Goal: Find specific page/section: Find specific page/section

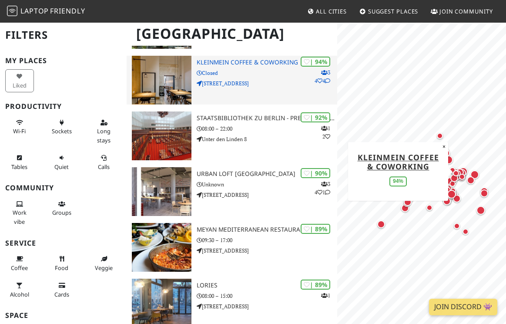
scroll to position [131, 0]
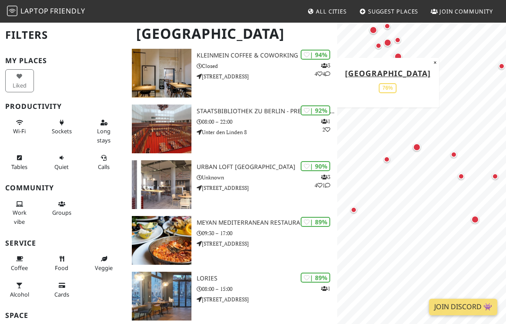
click at [387, 44] on div "Map marker" at bounding box center [388, 43] width 8 height 8
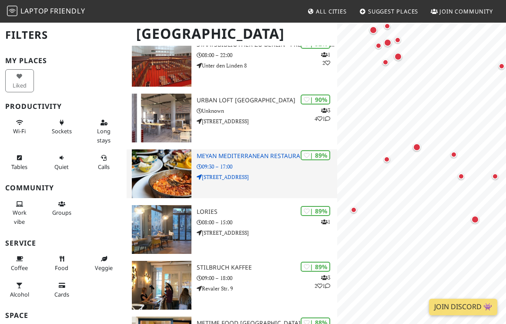
scroll to position [0, 0]
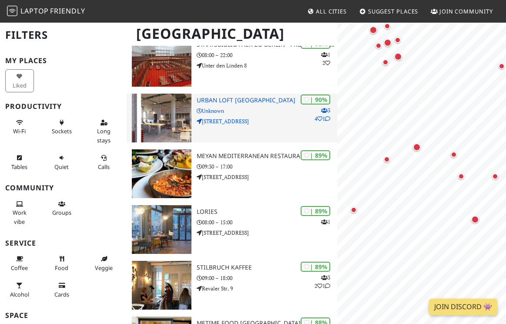
click at [174, 104] on img at bounding box center [162, 118] width 60 height 49
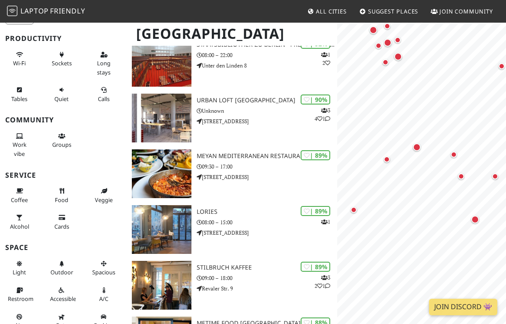
scroll to position [69, 0]
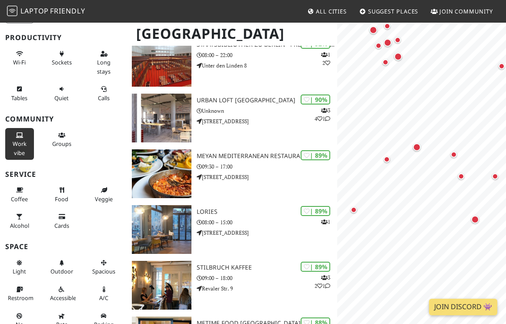
click at [22, 137] on icon at bounding box center [19, 136] width 7 height 6
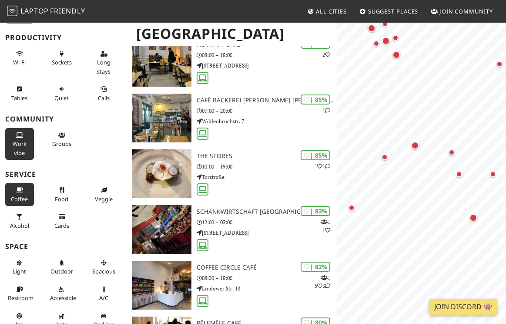
click at [20, 197] on span "Coffee" at bounding box center [19, 199] width 17 height 8
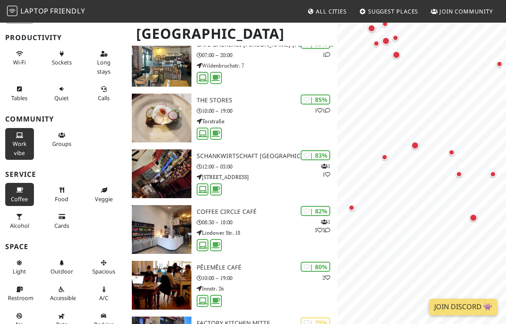
scroll to position [87, 0]
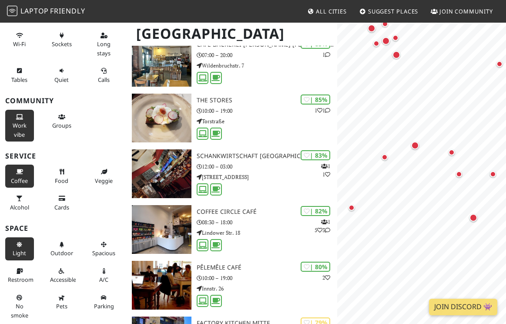
click at [14, 251] on span "Light" at bounding box center [19, 253] width 13 height 8
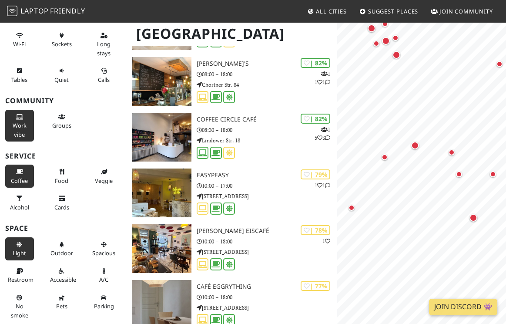
scroll to position [0, 0]
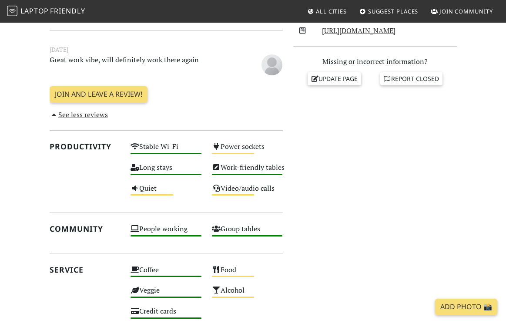
scroll to position [360, 0]
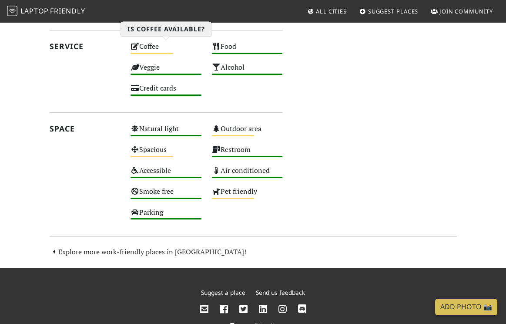
scroll to position [533, 0]
